Goal: Transaction & Acquisition: Download file/media

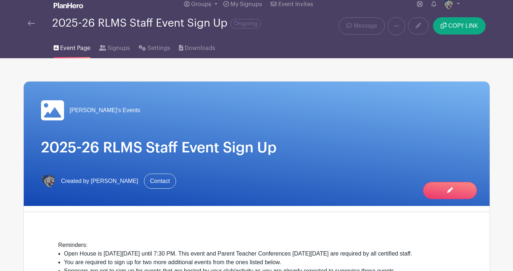
scroll to position [28, 0]
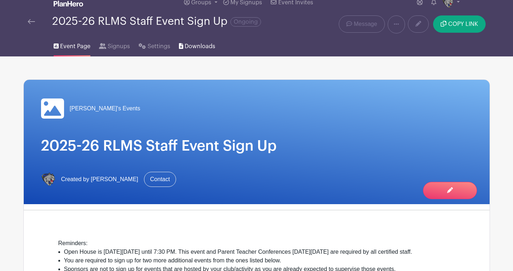
click at [203, 45] on span "Downloads" at bounding box center [200, 46] width 31 height 9
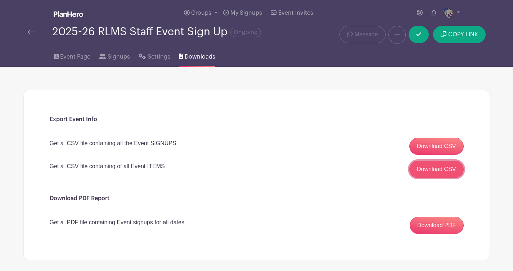
click at [430, 168] on link "Download CSV" at bounding box center [436, 169] width 54 height 17
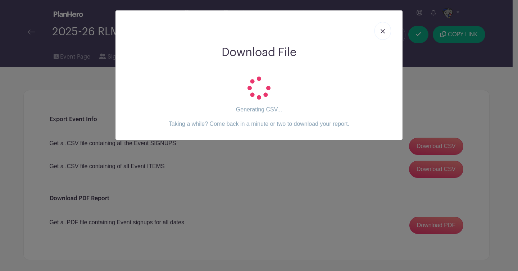
click at [386, 32] on link at bounding box center [383, 31] width 17 height 18
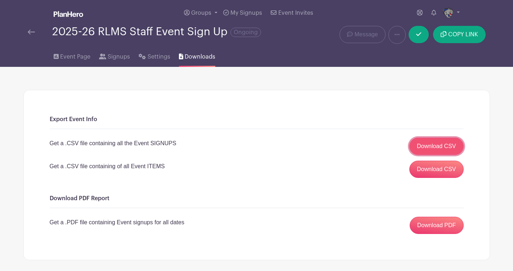
click at [420, 150] on link "Download CSV" at bounding box center [436, 146] width 54 height 17
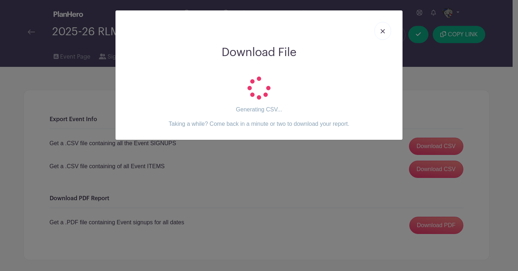
click at [383, 28] on link at bounding box center [383, 31] width 17 height 18
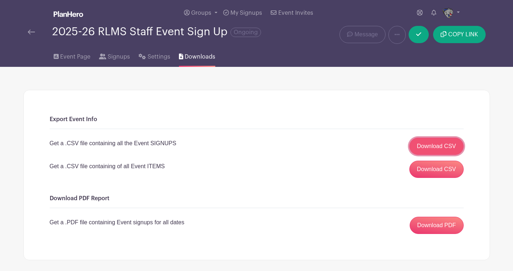
click at [429, 146] on link "Download CSV" at bounding box center [436, 146] width 54 height 17
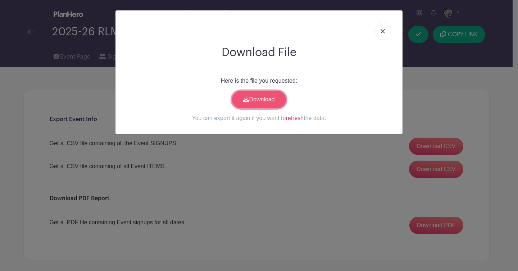
click at [262, 105] on link "Download" at bounding box center [259, 99] width 54 height 17
click at [384, 29] on link at bounding box center [383, 31] width 17 height 18
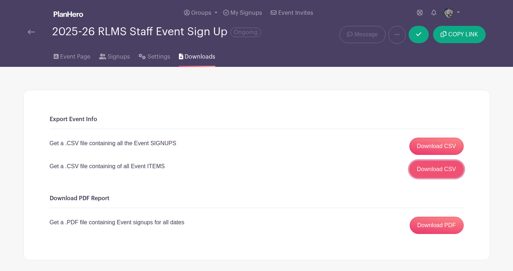
click at [434, 177] on link "Download CSV" at bounding box center [436, 169] width 54 height 17
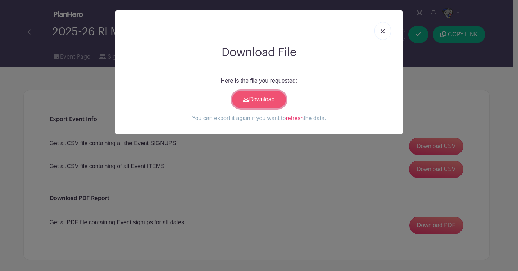
click at [263, 96] on link "Download" at bounding box center [259, 99] width 54 height 17
click at [381, 29] on link at bounding box center [383, 31] width 17 height 18
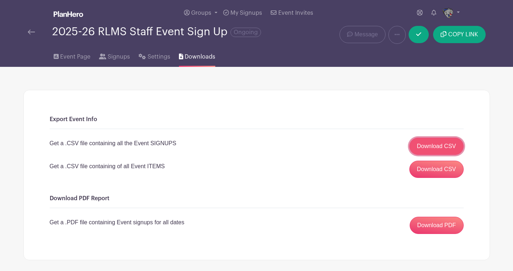
click at [426, 145] on link "Download CSV" at bounding box center [436, 146] width 54 height 17
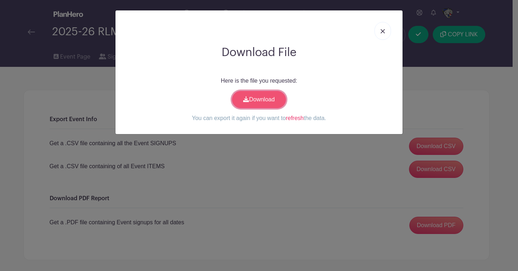
click at [265, 100] on link "Download" at bounding box center [259, 99] width 54 height 17
